Goal: Task Accomplishment & Management: Manage account settings

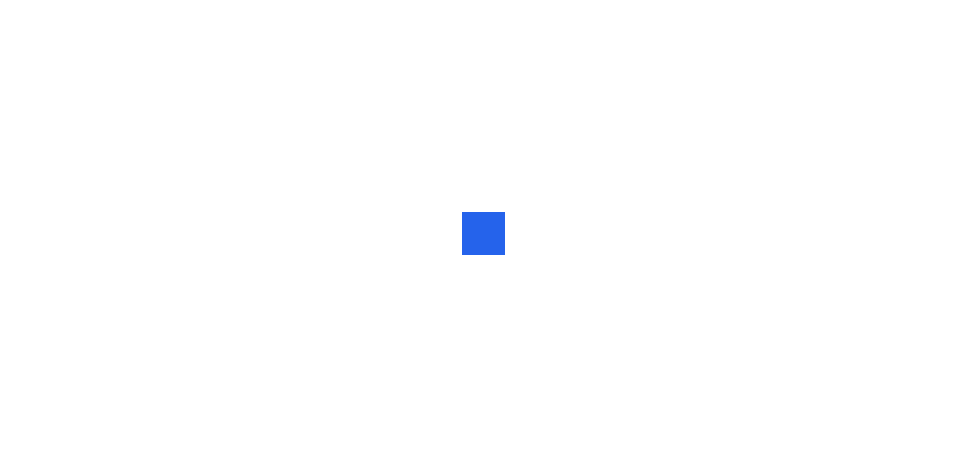
click at [714, 19] on div at bounding box center [483, 233] width 967 height 467
click at [874, 388] on div at bounding box center [483, 233] width 967 height 467
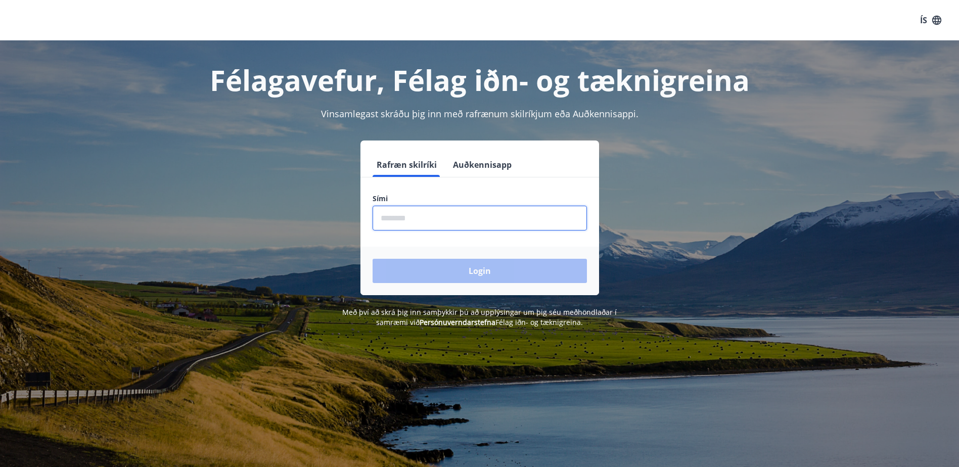
click at [402, 223] on input "phone" at bounding box center [480, 218] width 214 height 25
type input "********"
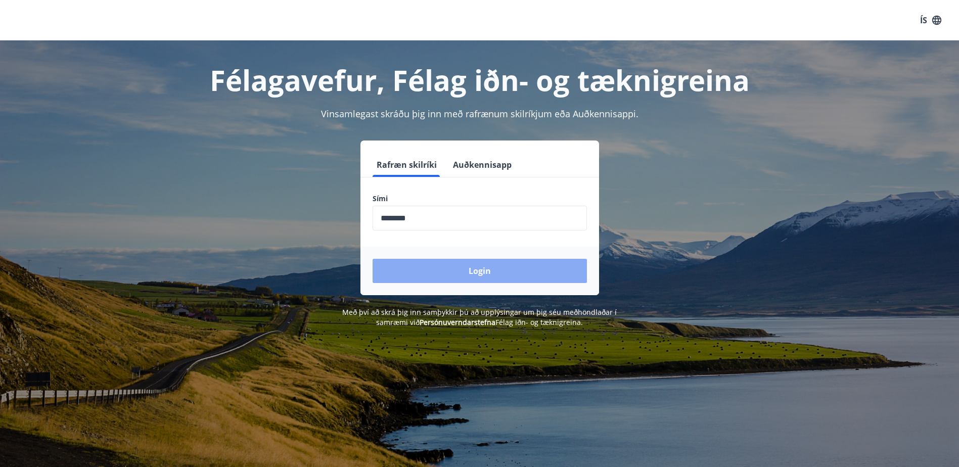
click at [462, 267] on button "Login" at bounding box center [480, 271] width 214 height 24
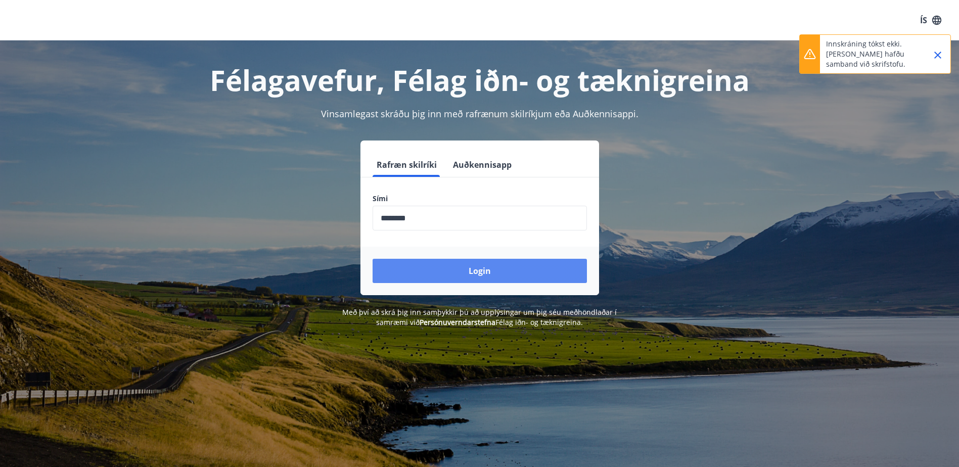
click at [462, 267] on button "Login" at bounding box center [480, 271] width 214 height 24
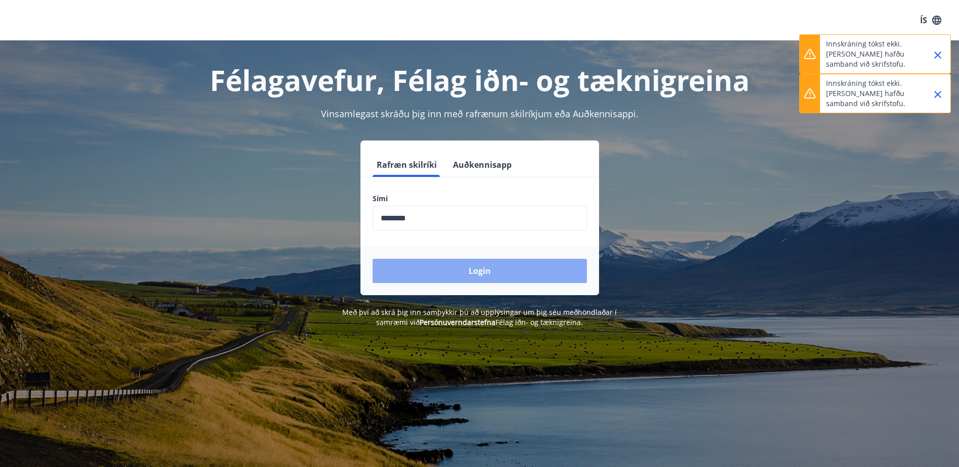
click at [462, 267] on button "Login" at bounding box center [480, 271] width 214 height 24
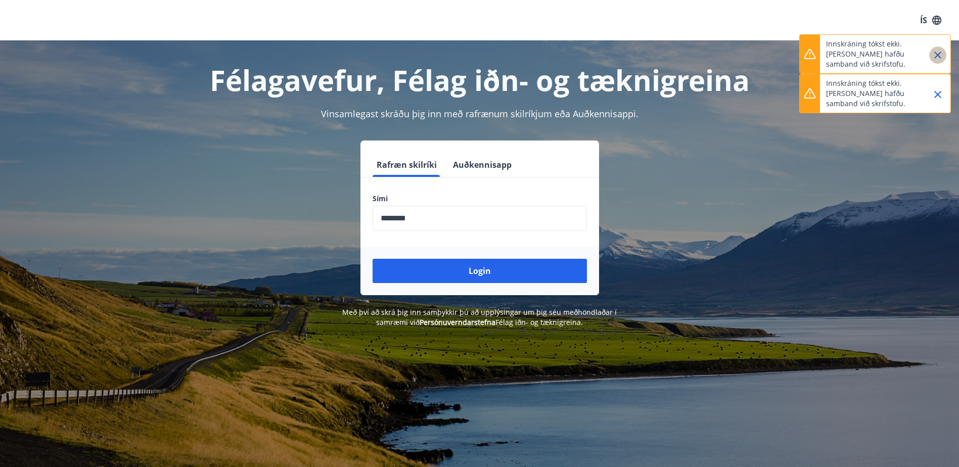
click at [936, 56] on icon "Close" at bounding box center [938, 55] width 12 height 12
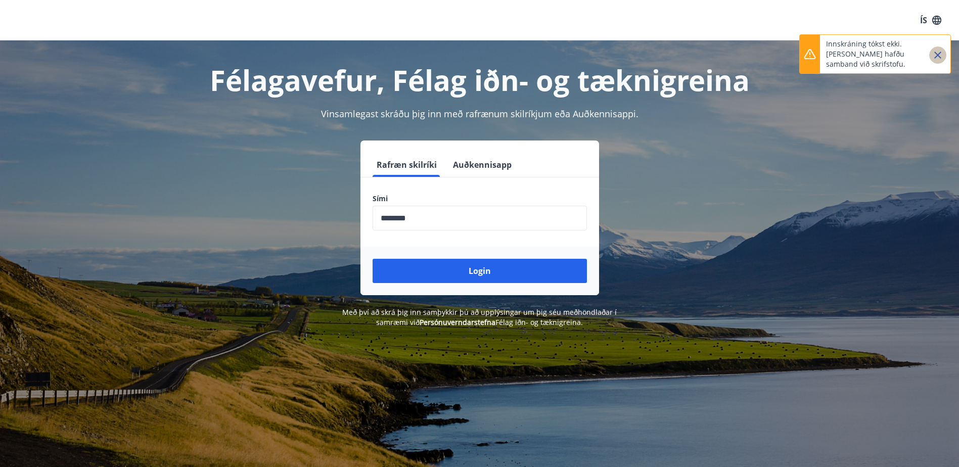
click at [937, 51] on icon "Close" at bounding box center [938, 55] width 12 height 12
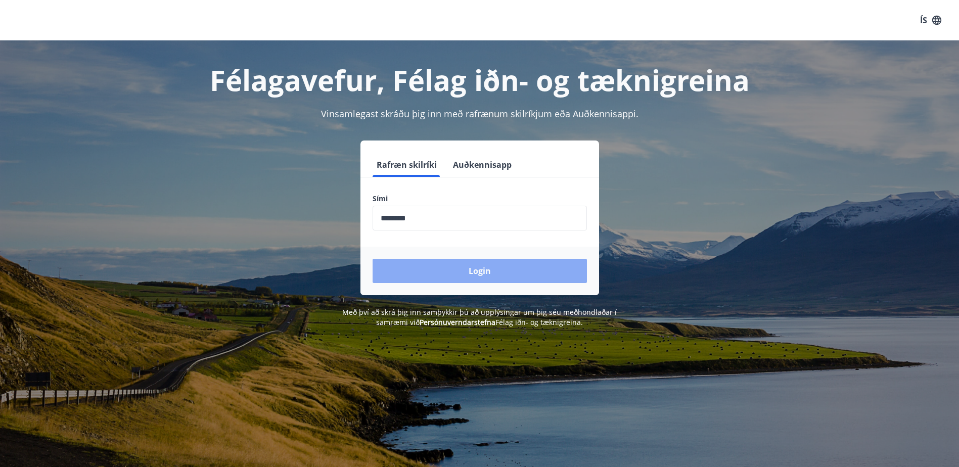
click at [489, 261] on button "Login" at bounding box center [480, 271] width 214 height 24
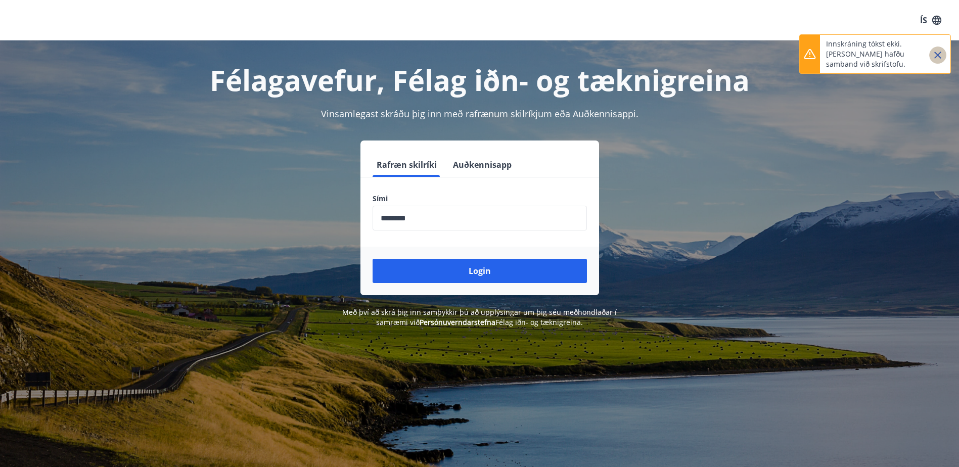
click at [937, 52] on icon "Close" at bounding box center [938, 55] width 12 height 12
